Goal: Information Seeking & Learning: Learn about a topic

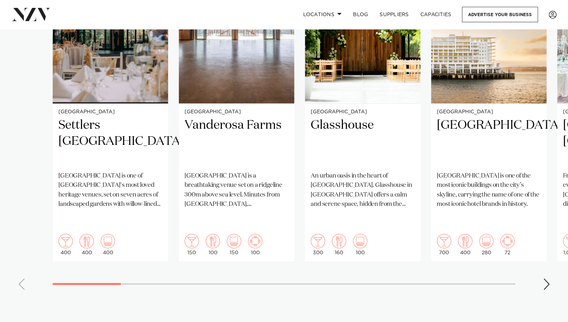
scroll to position [580, 0]
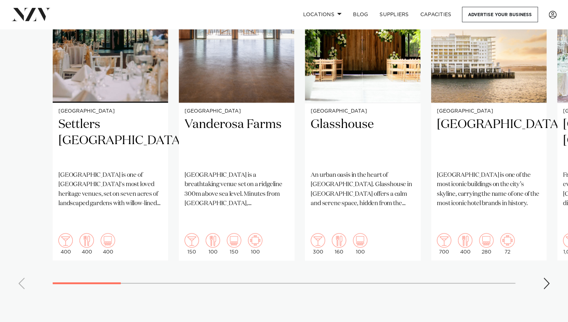
click at [546, 278] on div "Next slide" at bounding box center [546, 283] width 7 height 11
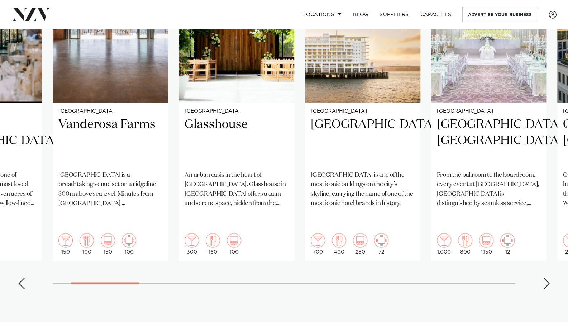
click at [546, 278] on div "Next slide" at bounding box center [546, 283] width 7 height 11
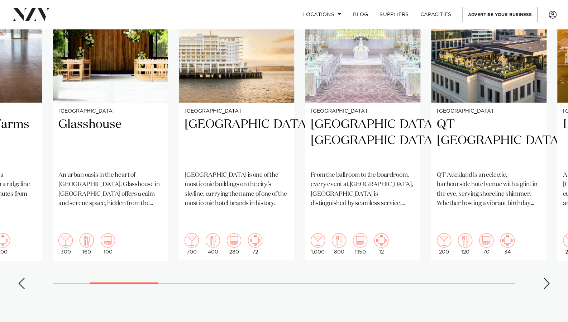
click at [548, 278] on div "Next slide" at bounding box center [546, 283] width 7 height 11
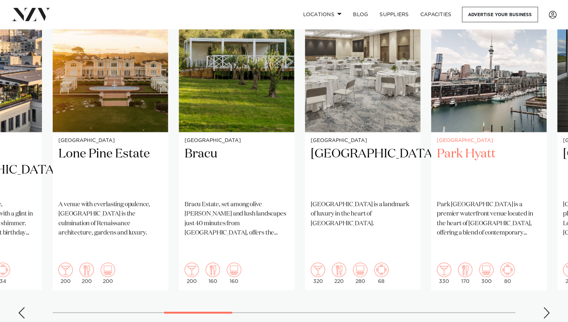
scroll to position [534, 0]
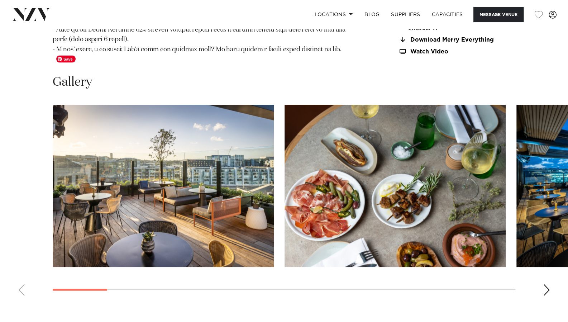
scroll to position [896, 0]
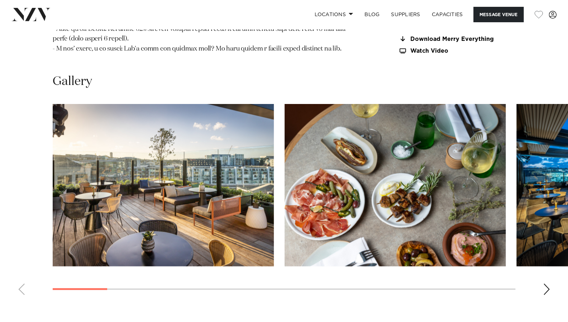
click at [548, 284] on div "Next slide" at bounding box center [546, 289] width 7 height 11
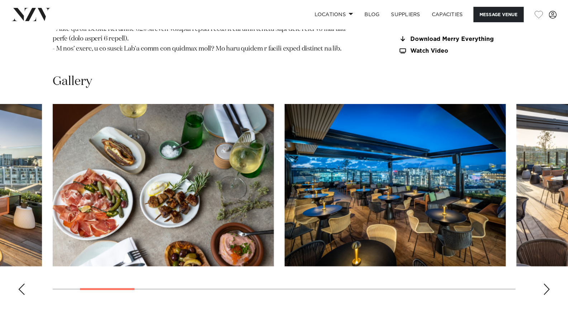
click at [548, 284] on div "Next slide" at bounding box center [546, 289] width 7 height 11
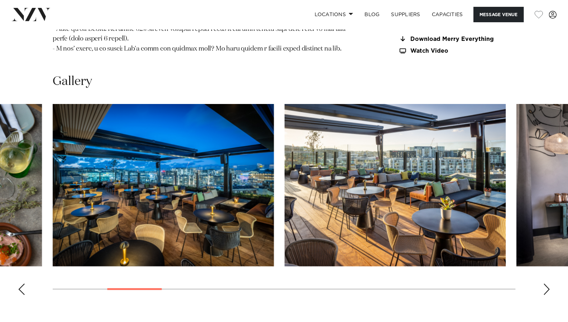
click at [548, 284] on div "Next slide" at bounding box center [546, 289] width 7 height 11
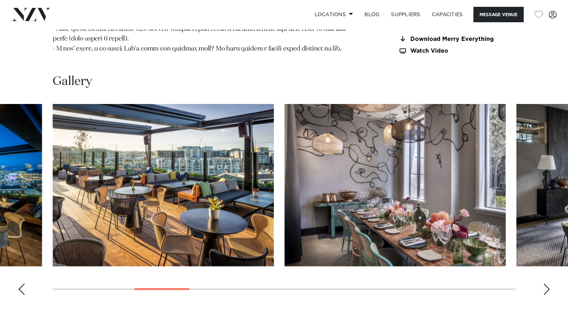
click at [548, 284] on div "Next slide" at bounding box center [546, 289] width 7 height 11
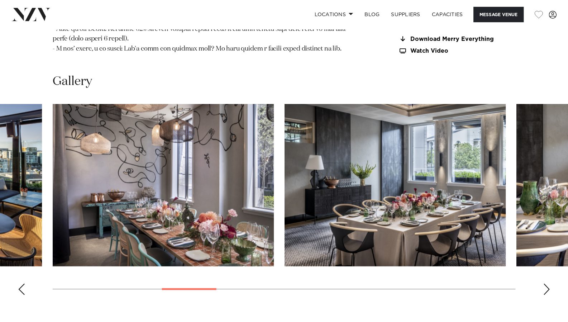
click at [548, 284] on div "Next slide" at bounding box center [546, 289] width 7 height 11
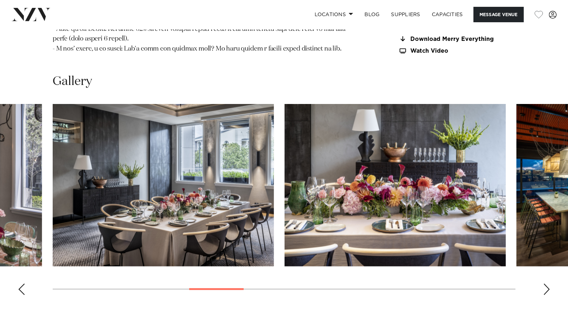
click at [548, 284] on div "Next slide" at bounding box center [546, 289] width 7 height 11
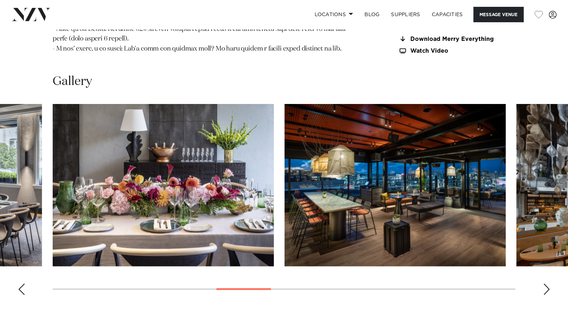
click at [548, 284] on div "Next slide" at bounding box center [546, 289] width 7 height 11
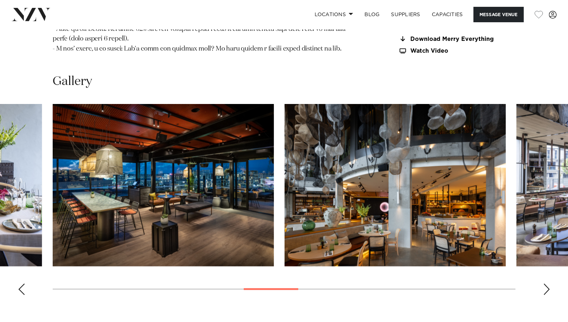
click at [548, 284] on div "Next slide" at bounding box center [546, 289] width 7 height 11
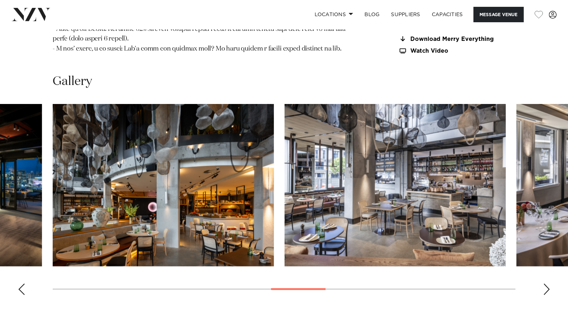
click at [548, 284] on div "Next slide" at bounding box center [546, 289] width 7 height 11
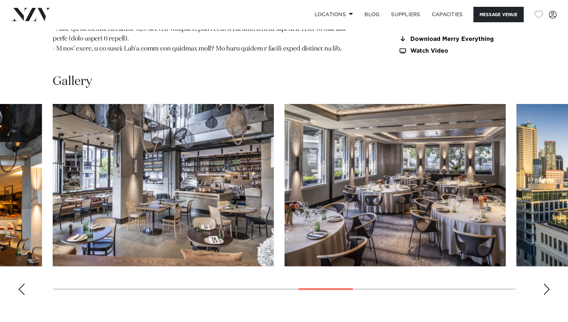
click at [548, 284] on div "Next slide" at bounding box center [546, 289] width 7 height 11
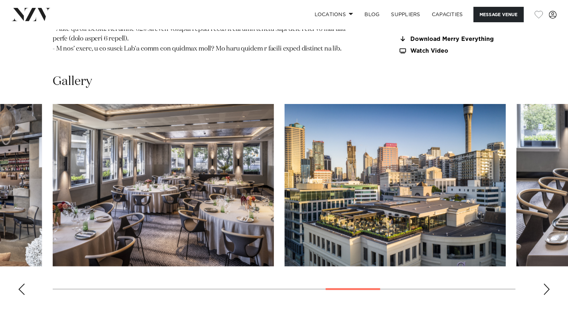
click at [548, 284] on div "Next slide" at bounding box center [546, 289] width 7 height 11
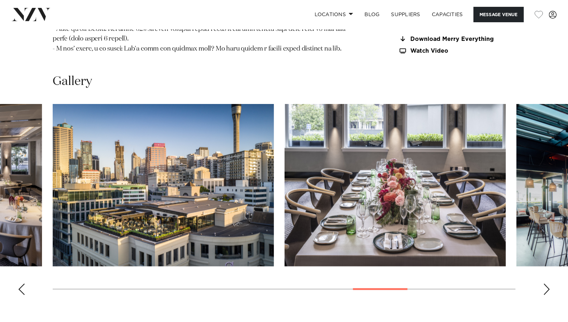
click at [548, 284] on div "Next slide" at bounding box center [546, 289] width 7 height 11
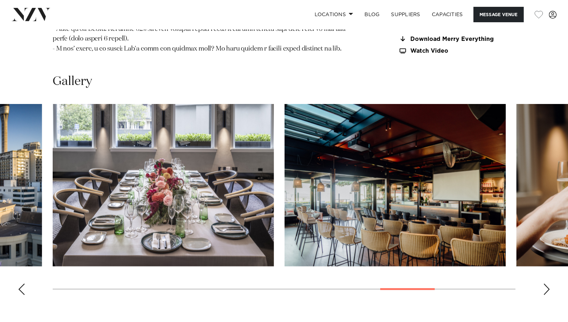
click at [548, 284] on div "Next slide" at bounding box center [546, 289] width 7 height 11
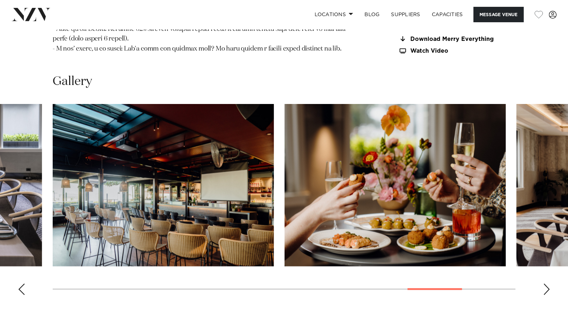
click at [548, 284] on div "Next slide" at bounding box center [546, 289] width 7 height 11
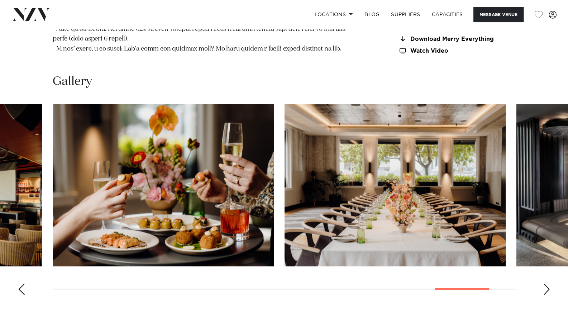
click at [548, 284] on div "Next slide" at bounding box center [546, 289] width 7 height 11
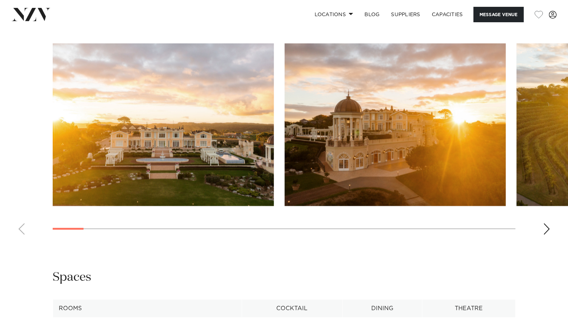
scroll to position [684, 0]
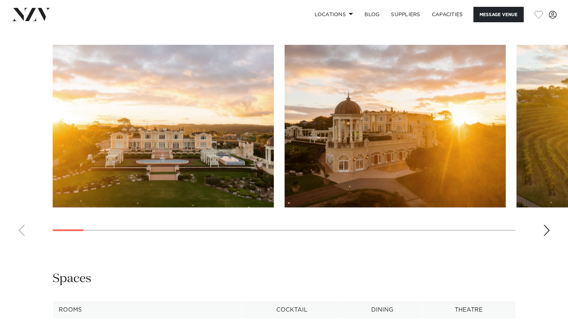
click at [548, 229] on div "Next slide" at bounding box center [546, 229] width 7 height 11
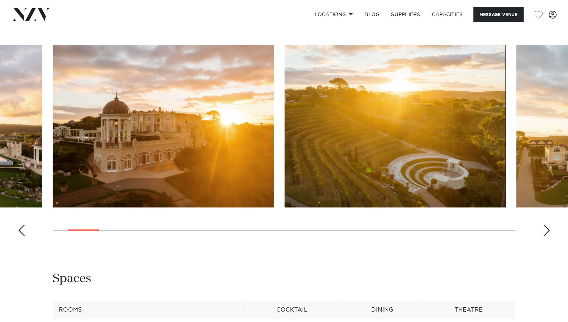
click at [548, 229] on div "Next slide" at bounding box center [546, 229] width 7 height 11
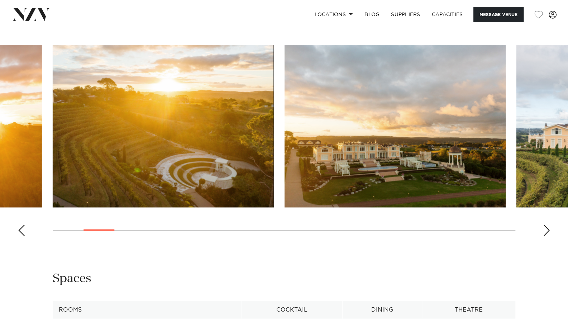
click at [548, 229] on div "Next slide" at bounding box center [546, 229] width 7 height 11
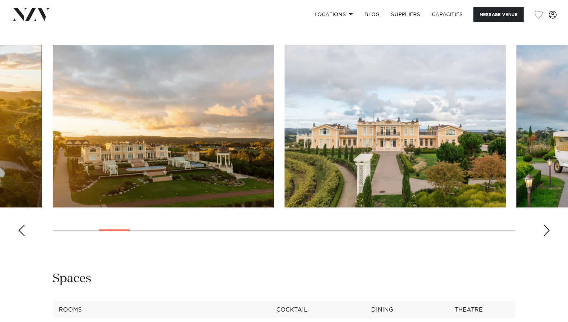
click at [548, 229] on div "Next slide" at bounding box center [546, 229] width 7 height 11
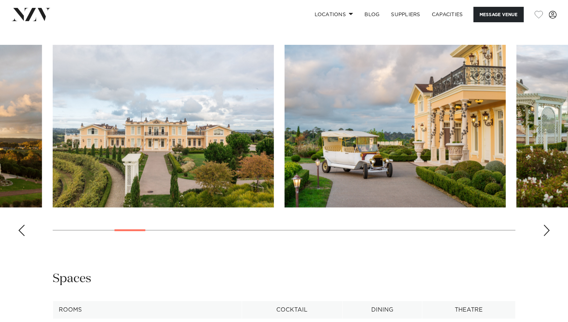
click at [548, 229] on div "Next slide" at bounding box center [546, 229] width 7 height 11
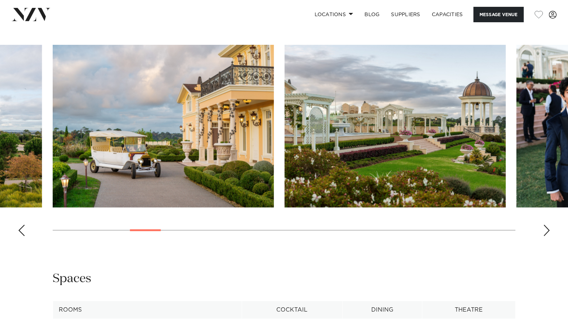
click at [548, 229] on div "Next slide" at bounding box center [546, 229] width 7 height 11
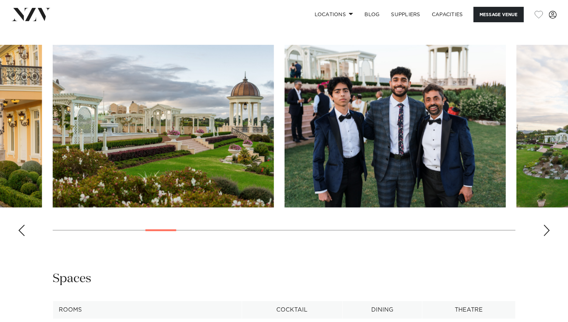
click at [548, 229] on div "Next slide" at bounding box center [546, 229] width 7 height 11
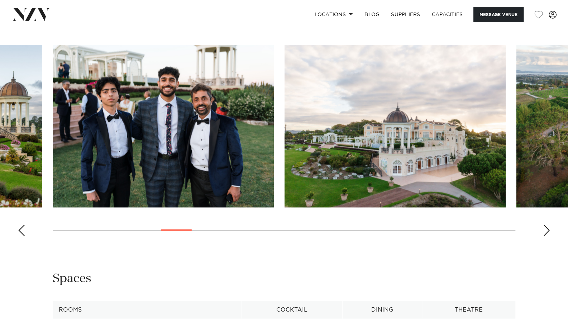
click at [548, 229] on div "Next slide" at bounding box center [546, 229] width 7 height 11
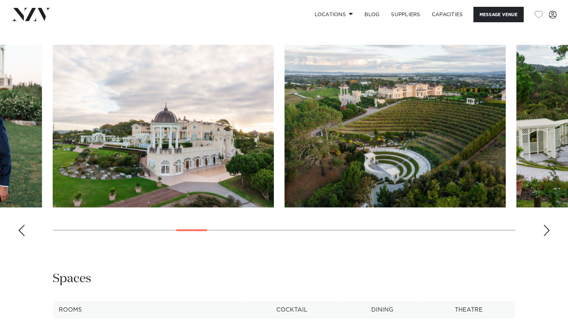
click at [548, 229] on div "Next slide" at bounding box center [546, 229] width 7 height 11
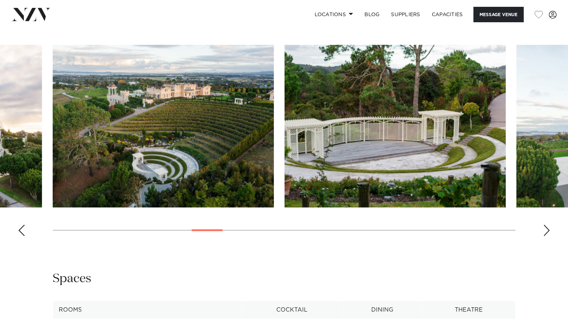
click at [548, 229] on div "Next slide" at bounding box center [546, 229] width 7 height 11
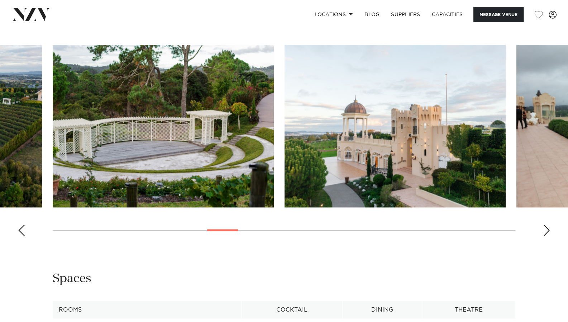
click at [548, 229] on div "Next slide" at bounding box center [546, 229] width 7 height 11
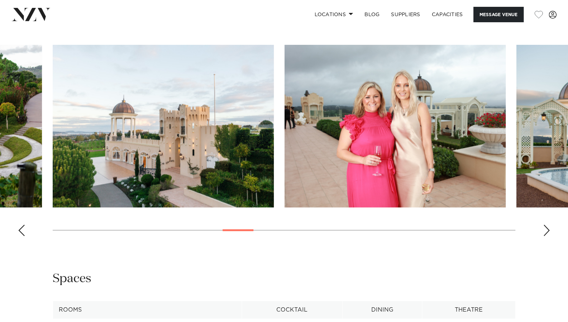
click at [548, 229] on div "Next slide" at bounding box center [546, 229] width 7 height 11
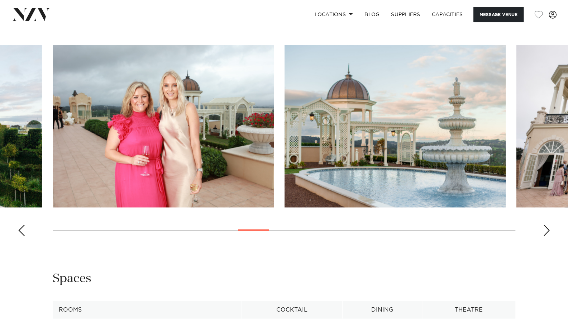
click at [548, 229] on div "Next slide" at bounding box center [546, 229] width 7 height 11
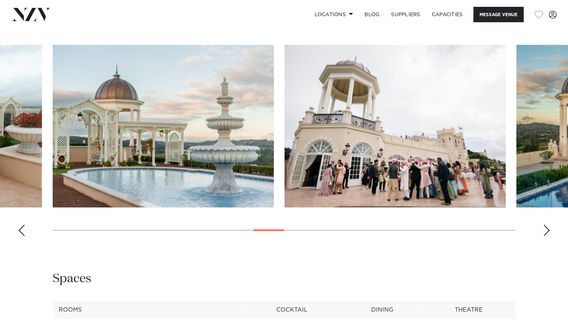
click at [548, 229] on div "Next slide" at bounding box center [546, 229] width 7 height 11
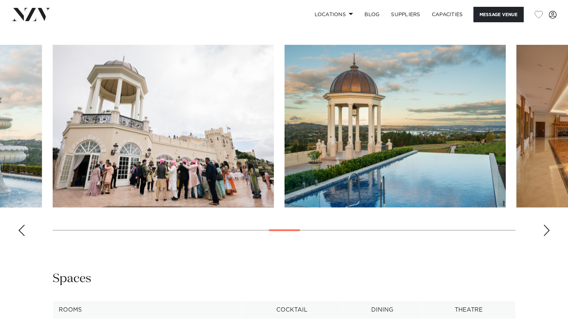
click at [548, 229] on div "Next slide" at bounding box center [546, 229] width 7 height 11
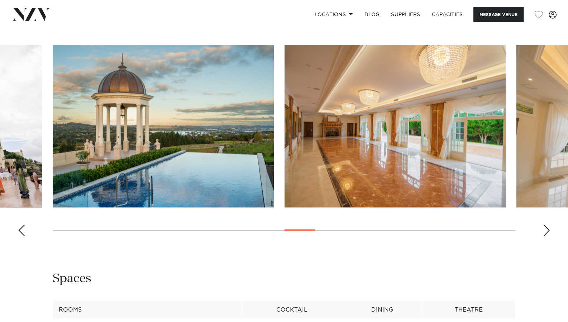
click at [548, 229] on div "Next slide" at bounding box center [546, 229] width 7 height 11
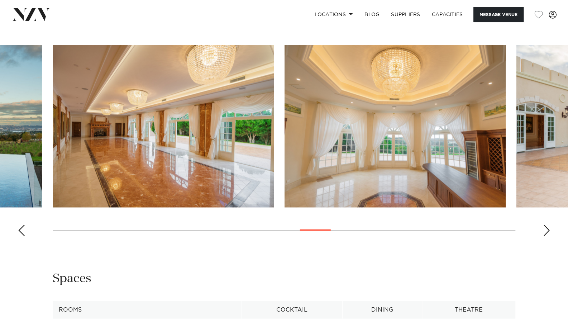
click at [548, 229] on div "Next slide" at bounding box center [546, 229] width 7 height 11
